Goal: Information Seeking & Learning: Check status

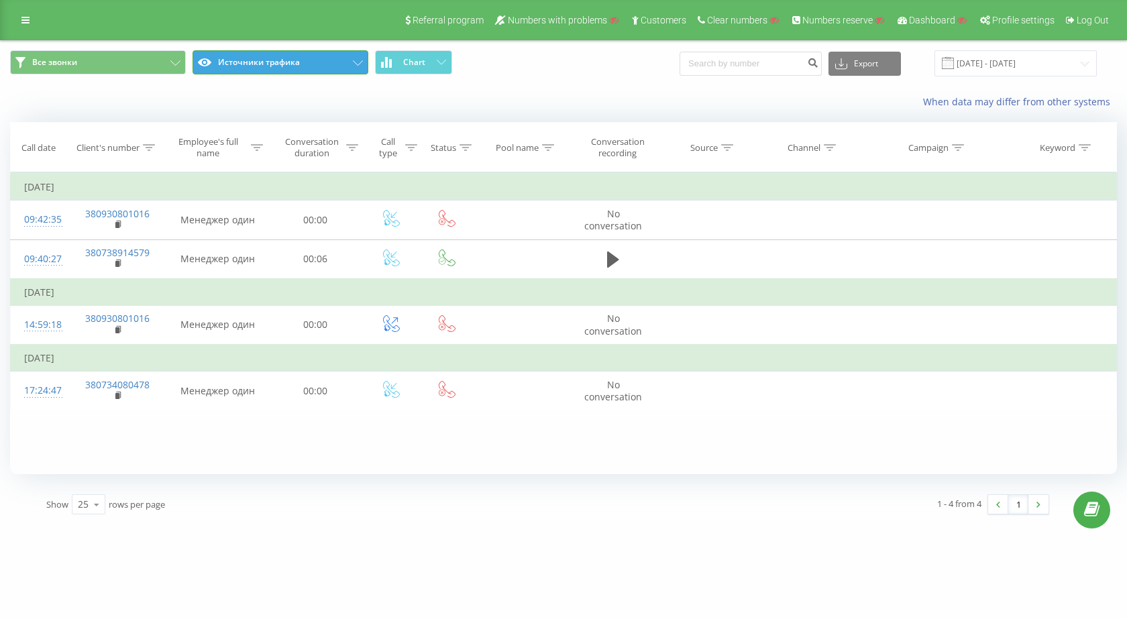
click at [332, 58] on button "Источники трафика" at bounding box center [281, 62] width 176 height 24
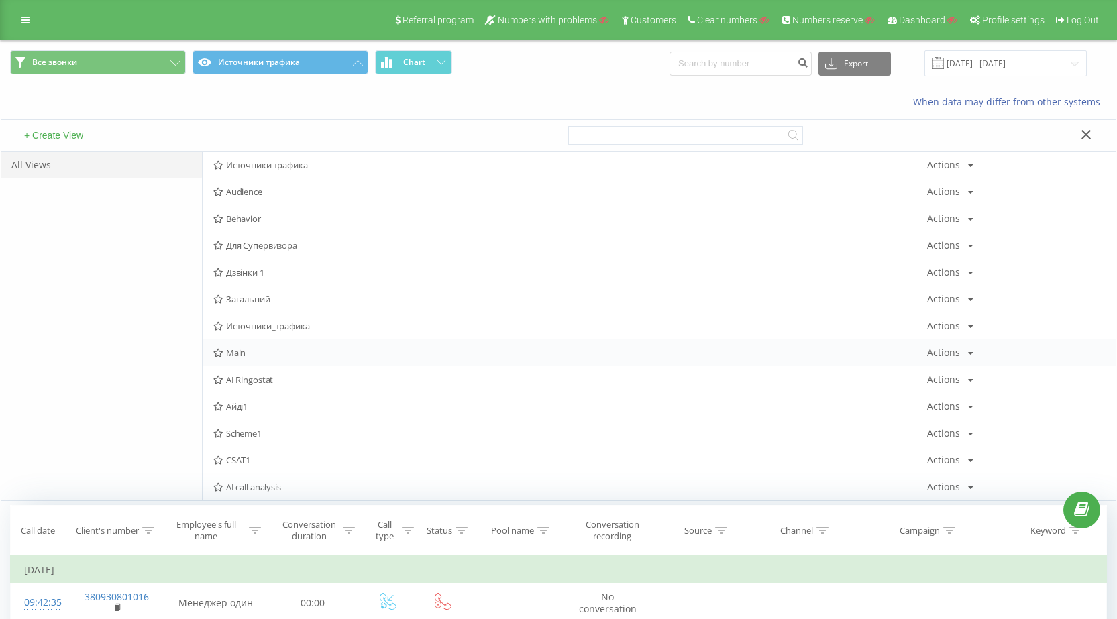
click at [248, 350] on span "Main" at bounding box center [570, 352] width 714 height 9
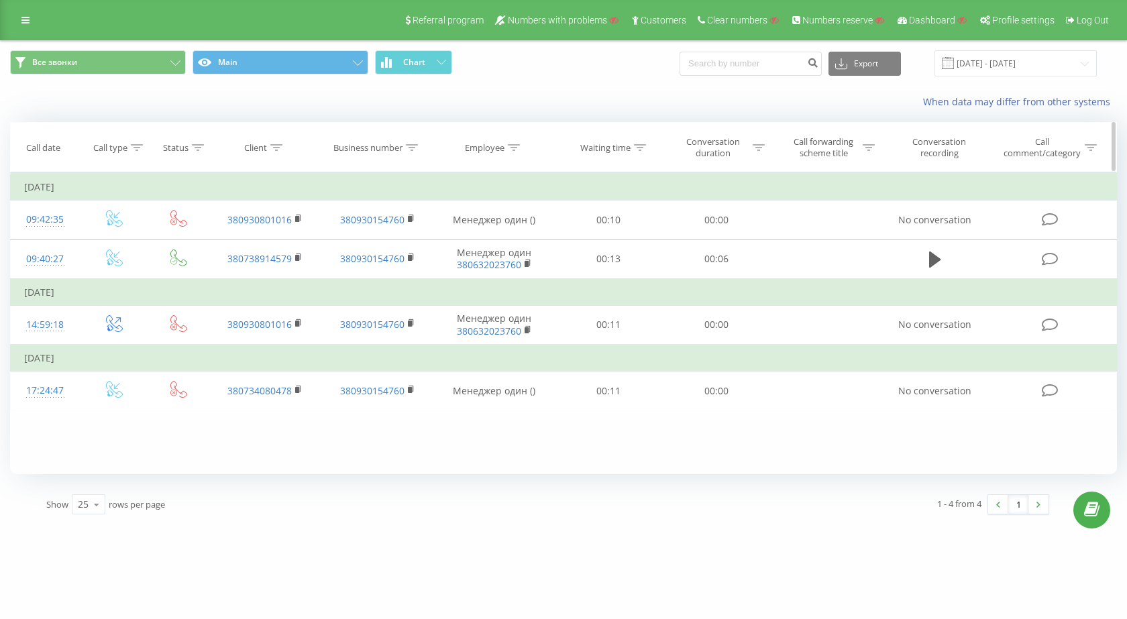
click at [417, 145] on icon at bounding box center [413, 147] width 12 height 7
click at [383, 239] on input "text" at bounding box center [378, 243] width 118 height 23
paste input "380632023929"
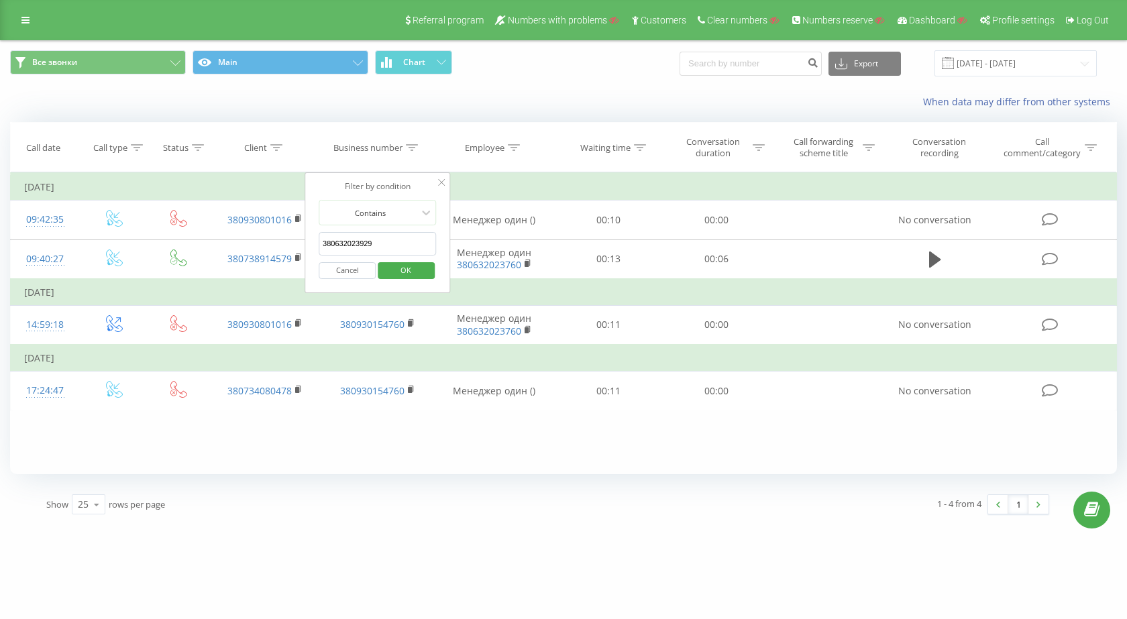
click button "OK" at bounding box center [406, 270] width 57 height 17
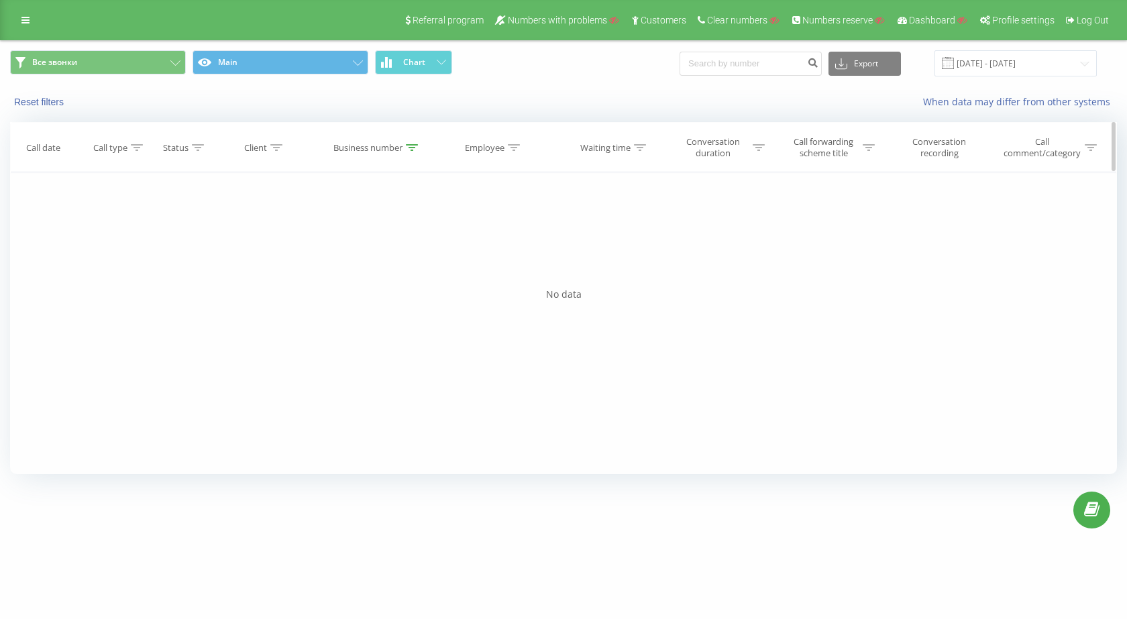
click at [413, 144] on icon at bounding box center [413, 147] width 12 height 7
click at [414, 230] on form "Contains 380632023929 Cancel OK" at bounding box center [378, 243] width 118 height 86
click at [413, 236] on input "380632023929" at bounding box center [378, 243] width 118 height 23
click button "OK" at bounding box center [406, 270] width 57 height 17
click at [417, 151] on div at bounding box center [412, 147] width 12 height 11
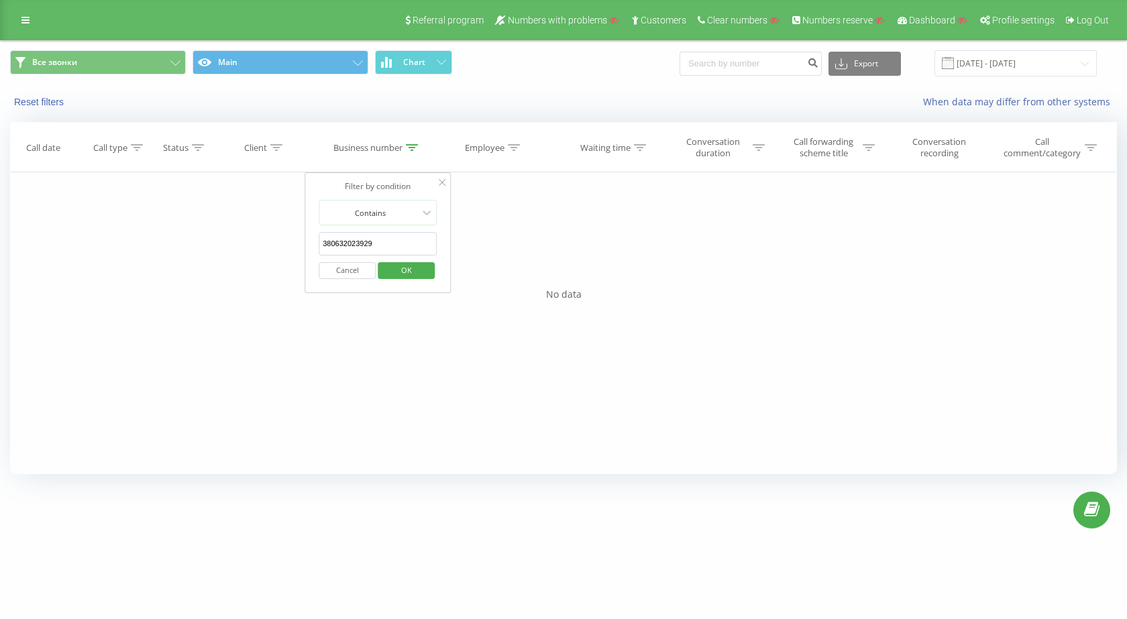
click at [386, 245] on input "380632023929" at bounding box center [378, 243] width 118 height 23
paste input "734400929"
type input "380734400929"
click button "OK" at bounding box center [406, 270] width 57 height 17
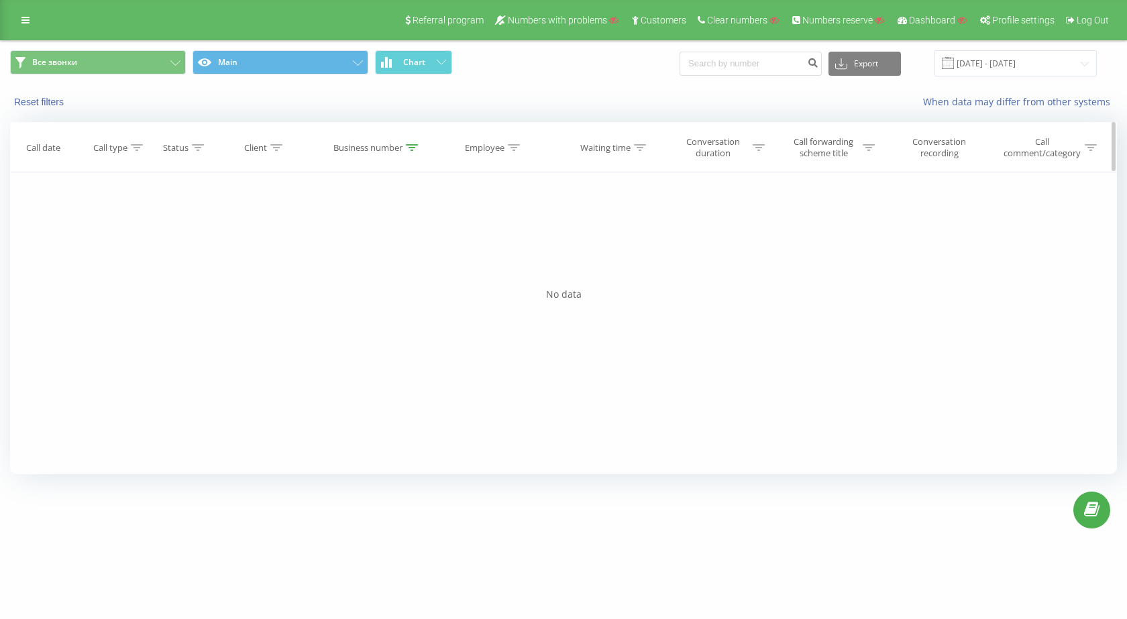
click at [410, 149] on icon at bounding box center [412, 147] width 12 height 7
click at [345, 273] on button "Cancel" at bounding box center [347, 270] width 57 height 17
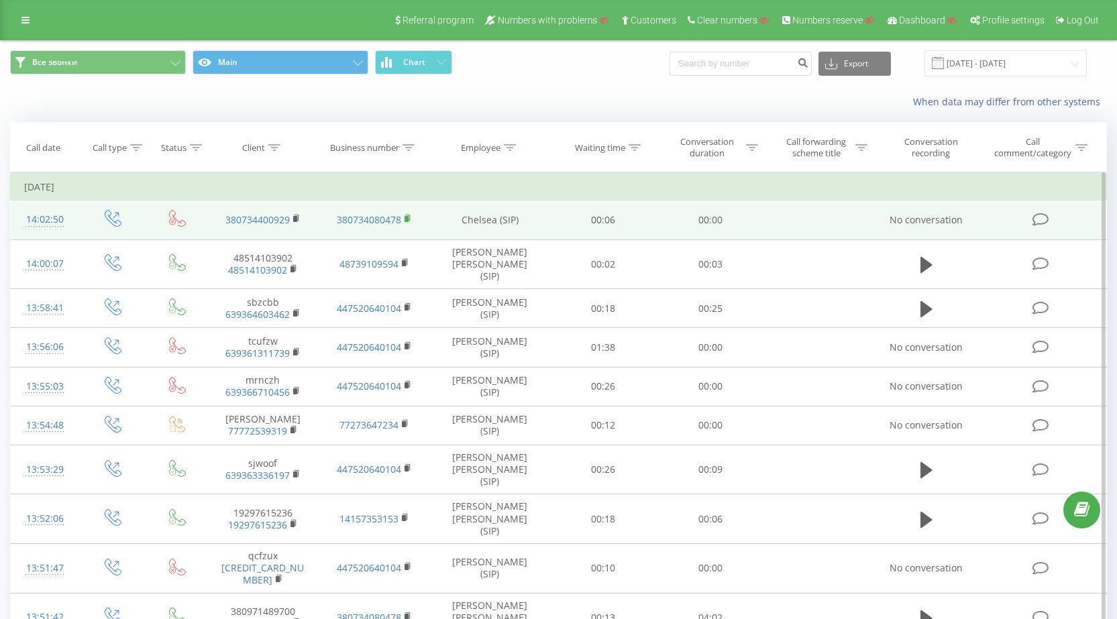
click at [407, 220] on rect at bounding box center [407, 219] width 4 height 6
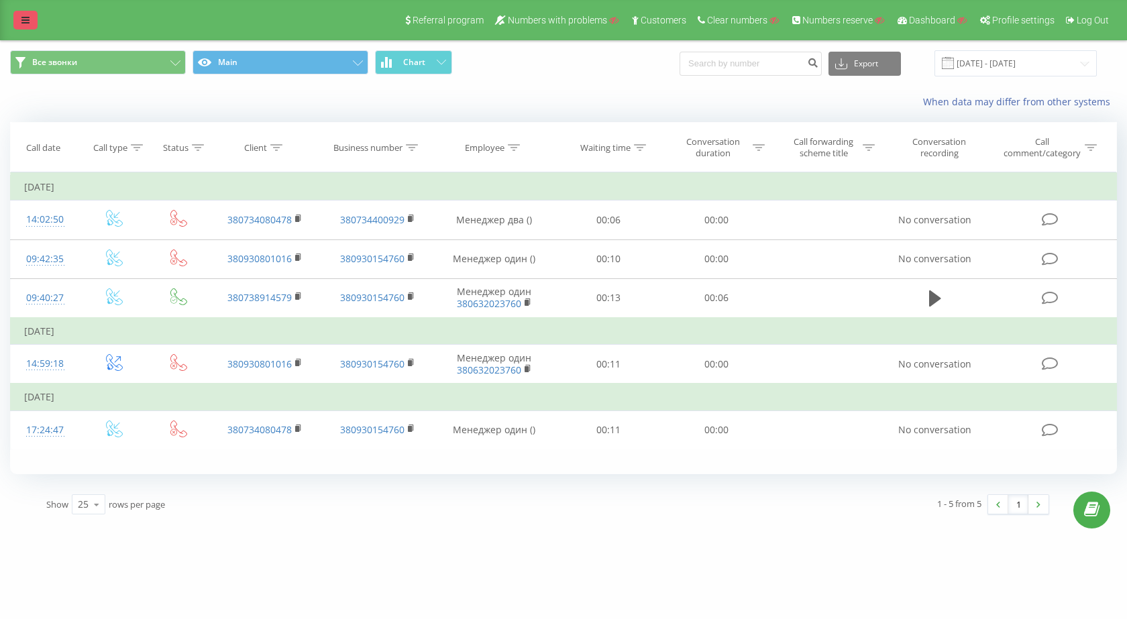
click at [32, 27] on link at bounding box center [25, 20] width 24 height 19
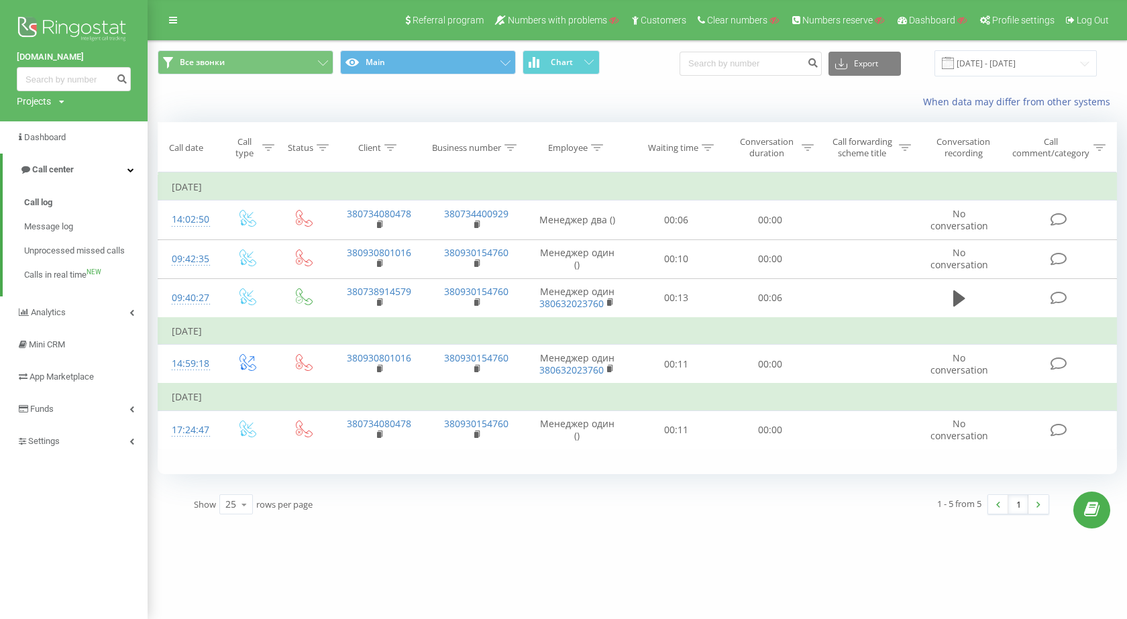
click at [41, 103] on div "Projects" at bounding box center [34, 101] width 34 height 13
click at [53, 117] on input "text" at bounding box center [54, 121] width 67 height 19
click at [50, 125] on input "text" at bounding box center [54, 121] width 67 height 19
click at [34, 113] on input "text" at bounding box center [54, 121] width 67 height 19
type input "kill"
